Goal: Understand process/instructions: Learn how to perform a task or action

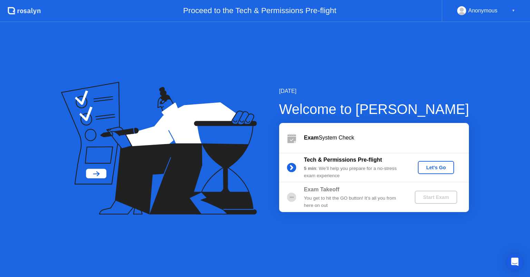
click at [425, 171] on button "Let's Go" at bounding box center [436, 167] width 36 height 13
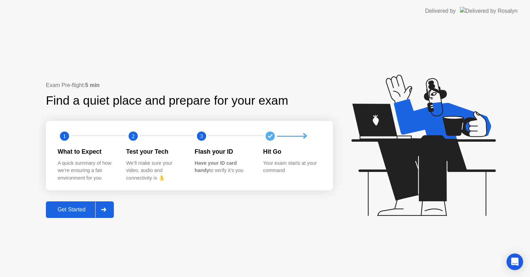
click at [78, 214] on button "Get Started" at bounding box center [80, 209] width 68 height 17
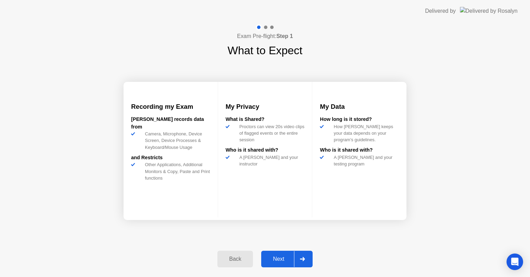
drag, startPoint x: 529, startPoint y: 142, endPoint x: 377, endPoint y: 57, distance: 174.6
drag, startPoint x: 383, startPoint y: 31, endPoint x: 529, endPoint y: -8, distance: 151.2
click at [269, 257] on div "Next" at bounding box center [278, 258] width 31 height 6
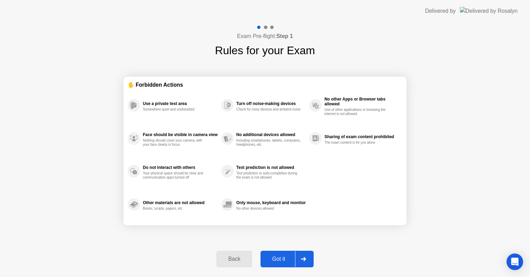
click at [280, 261] on div "Got it" at bounding box center [278, 258] width 32 height 6
select select "**********"
select select "*******"
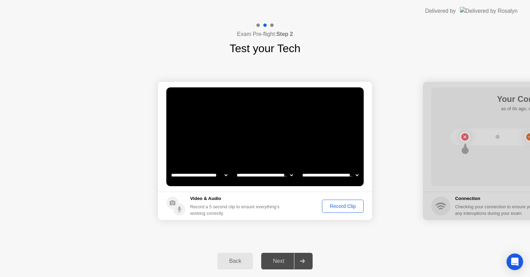
click at [355, 203] on div "Record Clip" at bounding box center [342, 206] width 37 height 6
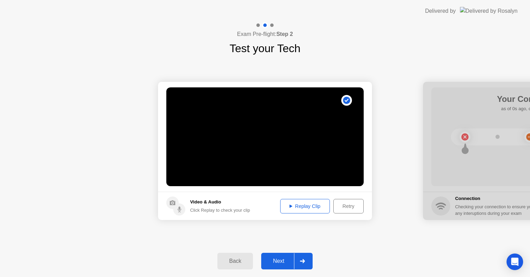
click at [278, 260] on div "Next" at bounding box center [278, 261] width 31 height 6
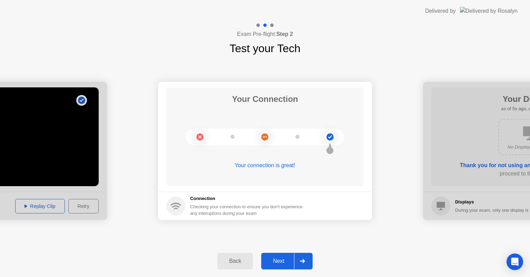
click at [281, 262] on div "Next" at bounding box center [278, 261] width 31 height 6
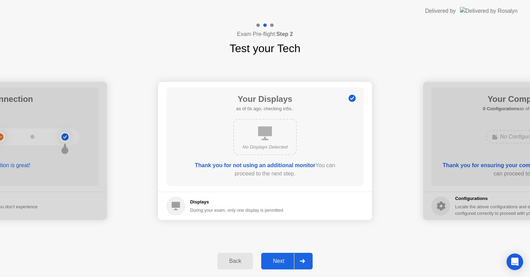
click at [275, 265] on button "Next" at bounding box center [286, 260] width 51 height 17
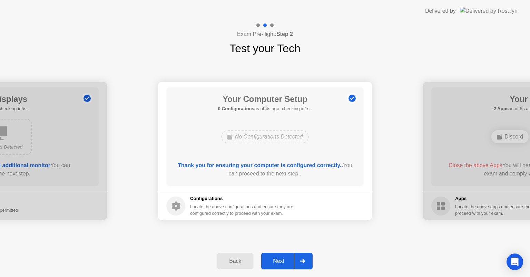
click at [233, 265] on button "Back" at bounding box center [235, 260] width 36 height 17
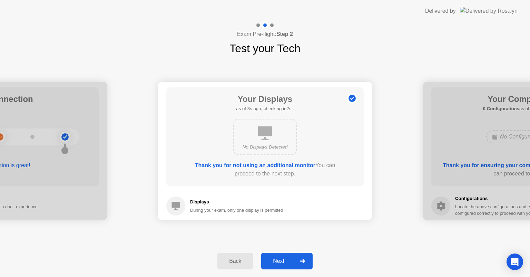
click at [283, 267] on button "Next" at bounding box center [286, 260] width 51 height 17
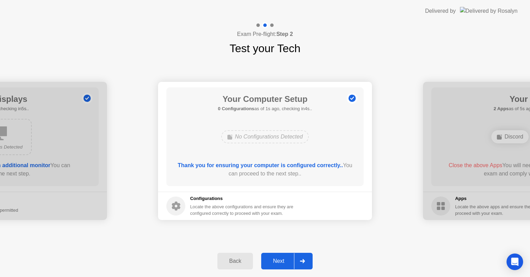
click at [281, 260] on div "Next" at bounding box center [278, 261] width 31 height 6
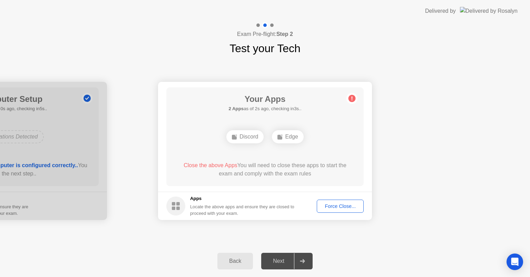
click at [354, 210] on button "Force Close..." at bounding box center [339, 205] width 47 height 13
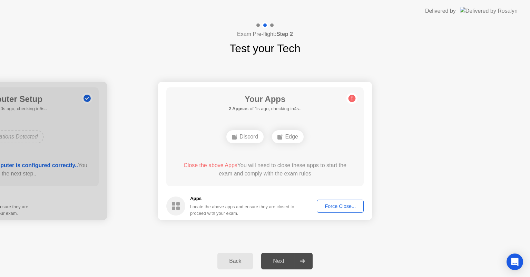
click at [279, 262] on div "Next" at bounding box center [278, 261] width 31 height 6
click at [192, 162] on span "Close the above Apps" at bounding box center [210, 165] width 54 height 6
click at [192, 165] on span "Close the above Apps" at bounding box center [210, 165] width 54 height 6
click at [170, 204] on circle at bounding box center [175, 205] width 19 height 19
click at [330, 208] on div "Force Close..." at bounding box center [340, 206] width 42 height 6
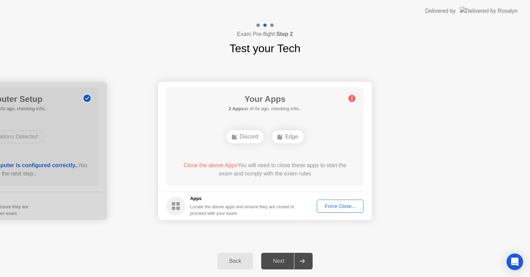
click at [177, 207] on rect at bounding box center [177, 207] width 3 height 3
click at [332, 216] on footer "Apps Locate the above apps and ensure they are closed to proceed with your exam…" at bounding box center [265, 205] width 214 height 28
click at [342, 203] on div "Force Close..." at bounding box center [340, 206] width 42 height 6
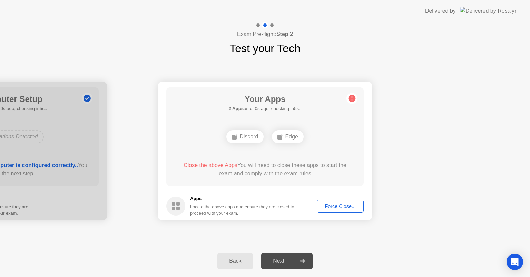
click at [292, 136] on div "Edge" at bounding box center [287, 136] width 31 height 13
click at [240, 261] on div "Back" at bounding box center [234, 261] width 31 height 6
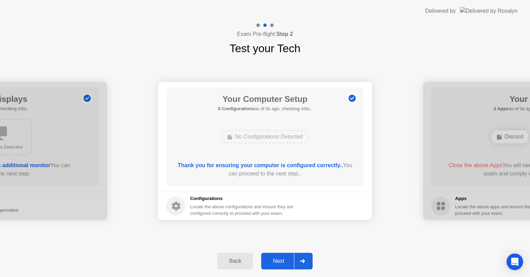
click at [276, 260] on div "Next" at bounding box center [278, 261] width 31 height 6
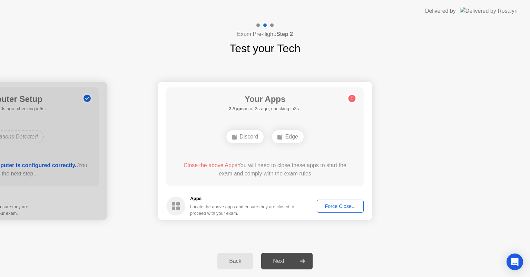
click at [346, 204] on div "Force Close..." at bounding box center [340, 206] width 42 height 6
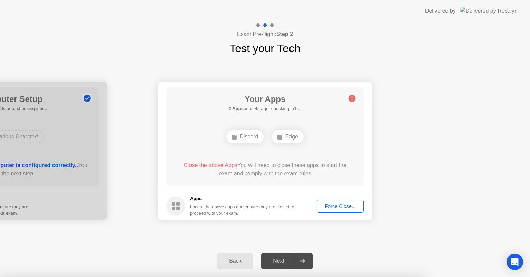
click at [424, 276] on div at bounding box center [265, 277] width 530 height 0
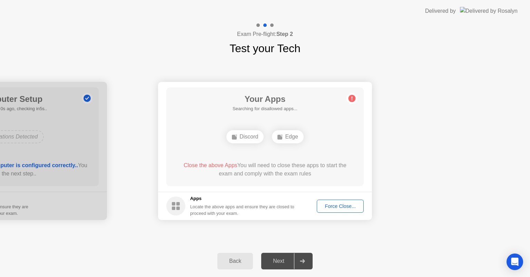
click at [238, 261] on div "Back" at bounding box center [234, 261] width 31 height 6
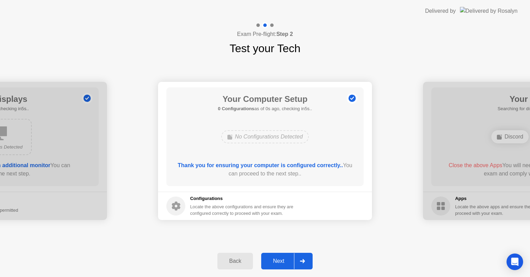
click at [303, 258] on div at bounding box center [302, 261] width 17 height 16
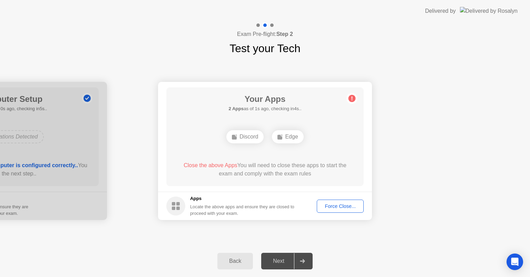
click at [234, 132] on div "Discord" at bounding box center [244, 136] width 37 height 13
click at [343, 150] on div "Your Apps 2 Apps as of 3s ago, checking in2s.. Discord Edge Close the above App…" at bounding box center [264, 136] width 197 height 99
click at [233, 261] on div "Back" at bounding box center [234, 261] width 31 height 6
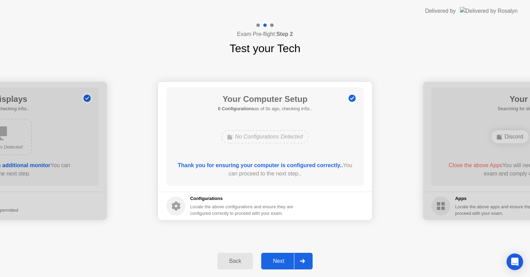
click at [303, 257] on div at bounding box center [302, 261] width 17 height 16
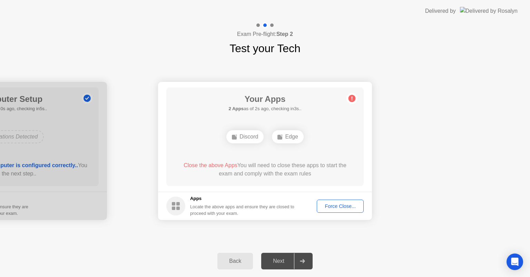
click at [331, 204] on div "Force Close..." at bounding box center [340, 206] width 42 height 6
